Goal: Transaction & Acquisition: Purchase product/service

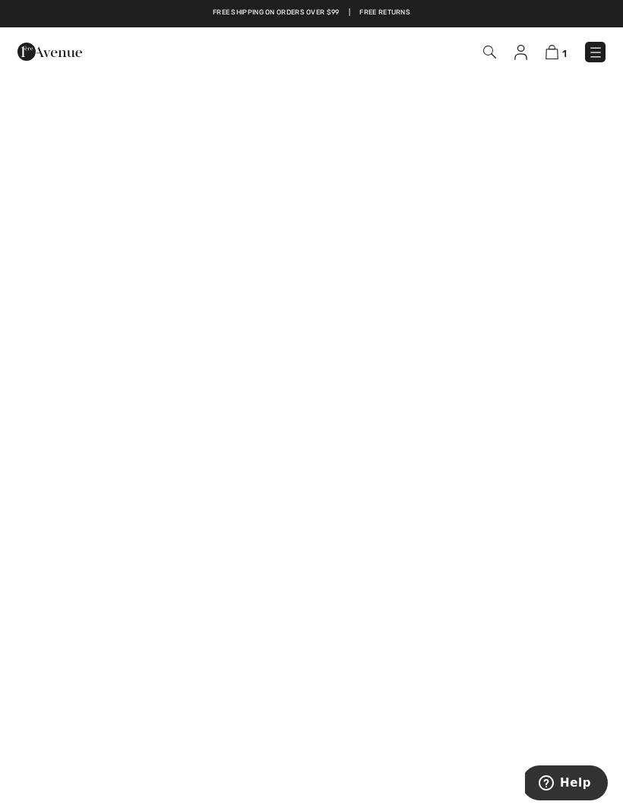
scroll to position [119, 0]
click at [558, 47] on img at bounding box center [552, 52] width 13 height 14
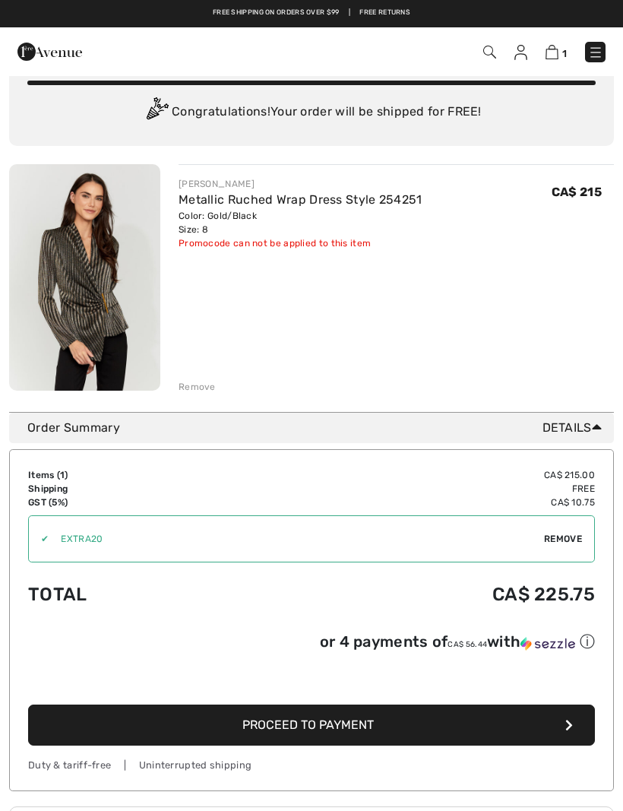
scroll to position [58, 0]
